Goal: Transaction & Acquisition: Purchase product/service

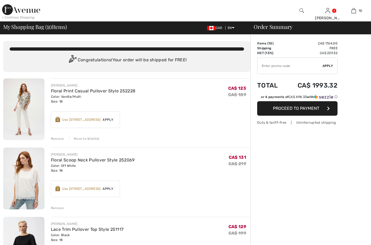
checkbox input "true"
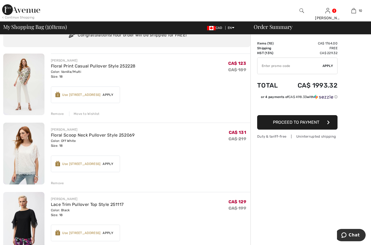
scroll to position [21, 0]
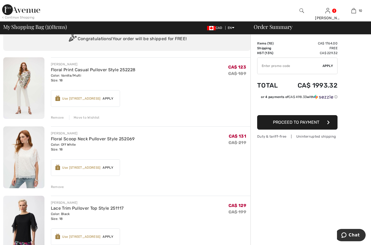
click at [26, 84] on img at bounding box center [23, 88] width 41 height 62
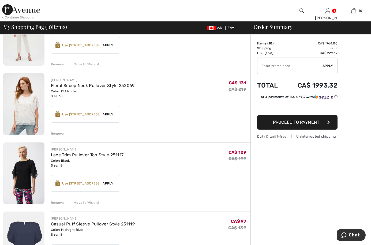
scroll to position [75, 0]
click at [27, 109] on img at bounding box center [23, 104] width 41 height 62
click at [55, 203] on div "Remove" at bounding box center [57, 202] width 13 height 5
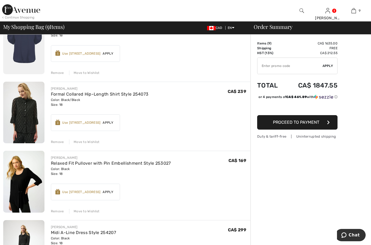
scroll to position [205, 0]
click at [169, 175] on div "Color: Black Size: 18" at bounding box center [111, 171] width 120 height 10
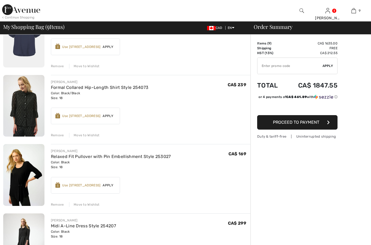
scroll to position [0, 0]
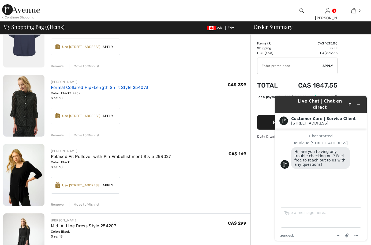
click at [70, 87] on link "Formal Collared Hip-Length Shirt Style 254073" at bounding box center [100, 87] width 98 height 5
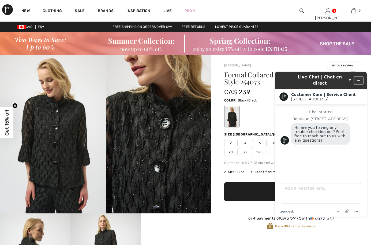
click at [359, 79] on icon "Minimize widget" at bounding box center [359, 81] width 4 height 4
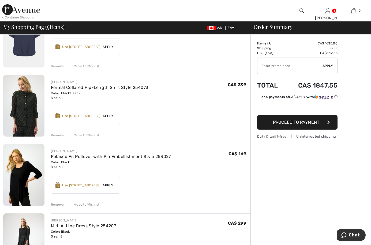
click at [57, 202] on div "Remove" at bounding box center [57, 204] width 13 height 5
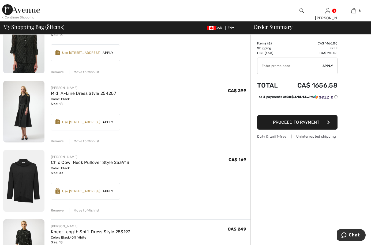
scroll to position [275, 0]
click at [23, 178] on img at bounding box center [23, 181] width 41 height 62
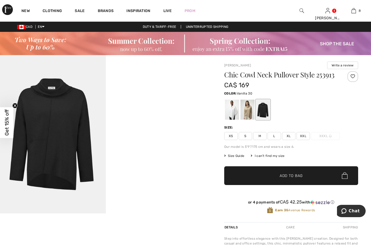
click at [232, 109] on div at bounding box center [232, 110] width 14 height 20
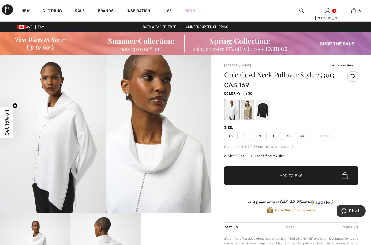
click at [302, 135] on span "XXL" at bounding box center [303, 136] width 13 height 8
click at [289, 175] on span "Add to Bag" at bounding box center [291, 176] width 23 height 6
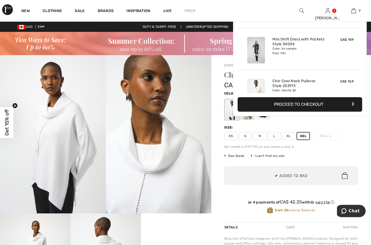
scroll to position [309, 0]
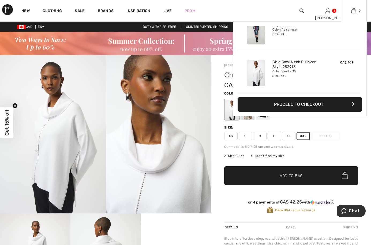
click at [284, 71] on div "Color: Vanilla 30 Size: XXL" at bounding box center [298, 73] width 53 height 9
click at [356, 10] on link "9" at bounding box center [353, 11] width 25 height 6
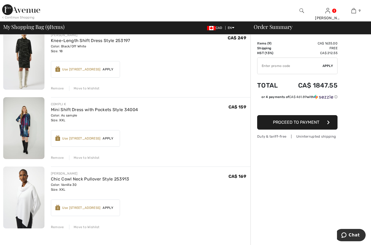
scroll to position [466, 0]
click at [26, 128] on img at bounding box center [23, 128] width 41 height 62
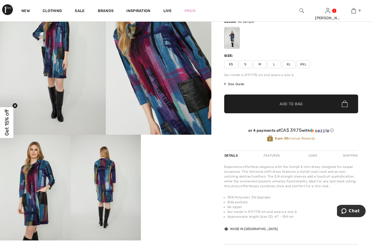
scroll to position [78, 0]
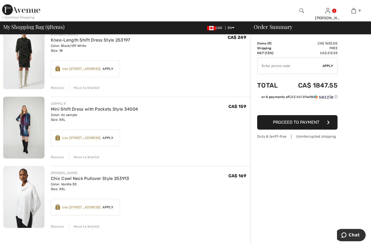
click at [59, 158] on div "Remove" at bounding box center [57, 157] width 13 height 5
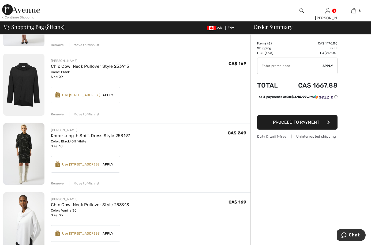
scroll to position [371, 0]
click at [60, 134] on link "Knee-Length Shift Dress Style 253197" at bounding box center [90, 135] width 79 height 5
click at [56, 182] on div "Remove" at bounding box center [57, 183] width 13 height 5
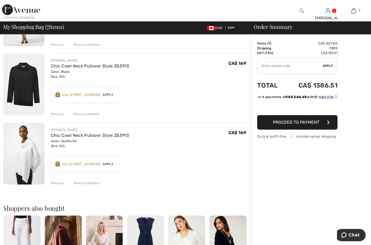
click at [164, 124] on div "JOSEPH RIBKOFF Chic Cowl Neck Pullover Style 253913 Color: Vanilla 30 Size: XXL…" at bounding box center [151, 154] width 200 height 63
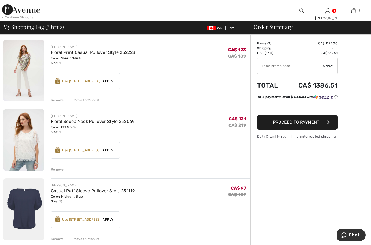
scroll to position [33, 0]
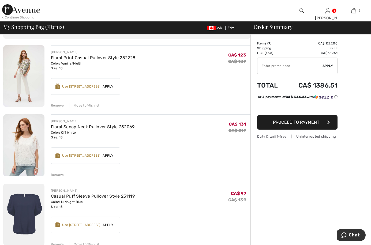
click at [25, 206] on img at bounding box center [23, 215] width 41 height 62
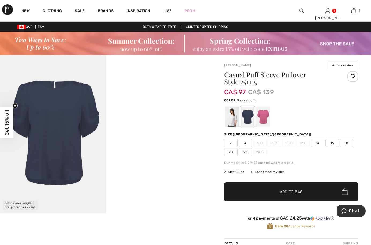
click at [265, 118] on div at bounding box center [263, 117] width 14 height 20
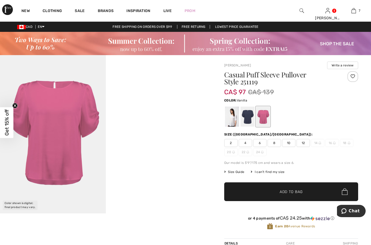
click at [233, 118] on div at bounding box center [232, 117] width 14 height 20
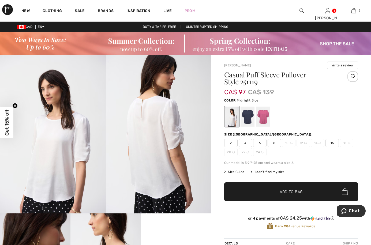
click at [247, 116] on div at bounding box center [248, 117] width 14 height 20
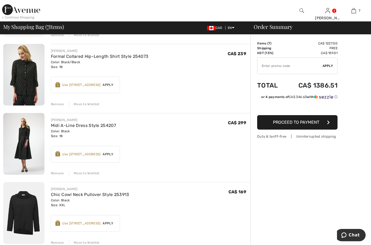
scroll to position [243, 0]
click at [180, 125] on div "[PERSON_NAME] Midi A-Line Dress Style 254207 Color: Black Size: 18 Final Sale C…" at bounding box center [151, 127] width 200 height 21
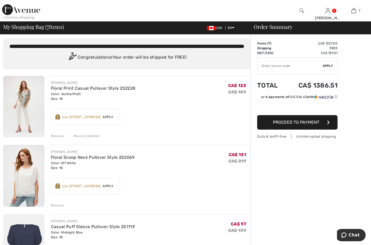
scroll to position [0, 0]
